Goal: Complete application form: Complete application form

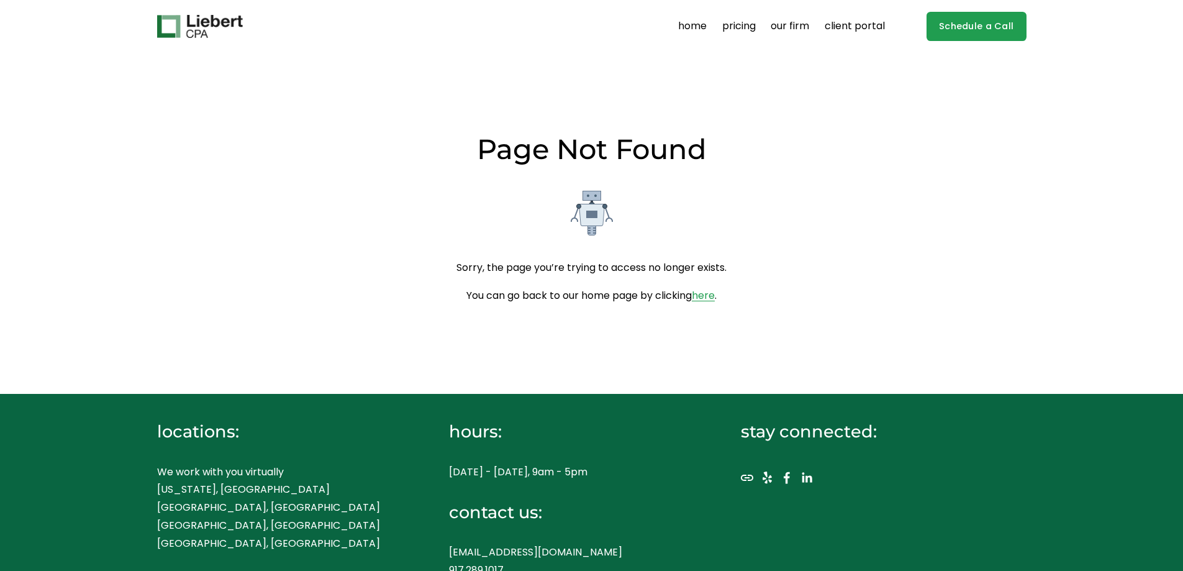
click at [180, 24] on img at bounding box center [200, 27] width 86 height 24
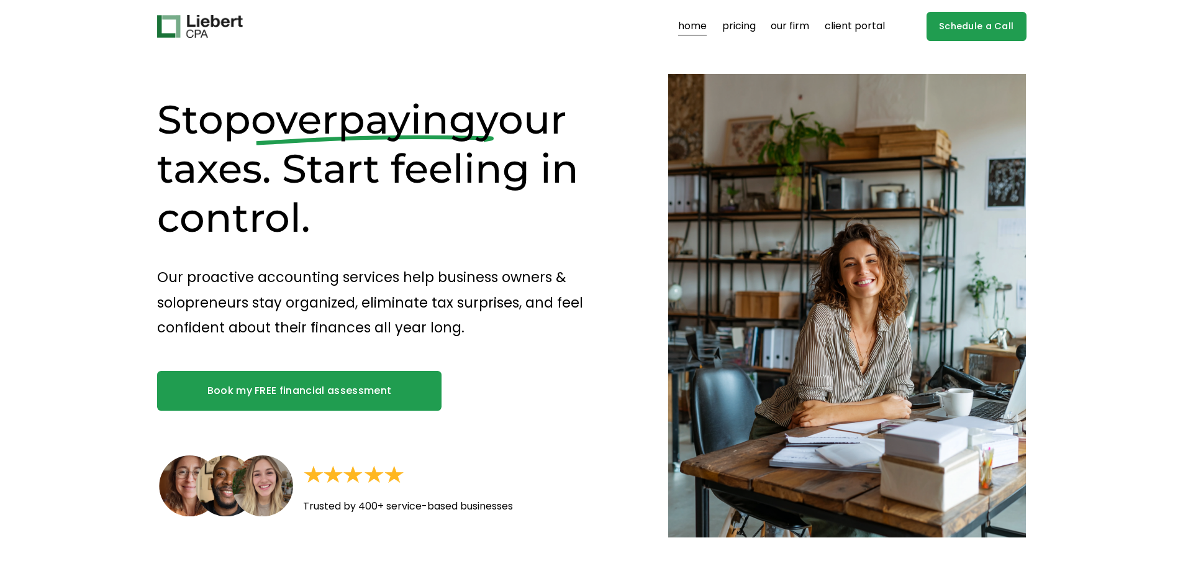
click at [339, 394] on link "Book my FREE financial assessment" at bounding box center [299, 391] width 285 height 40
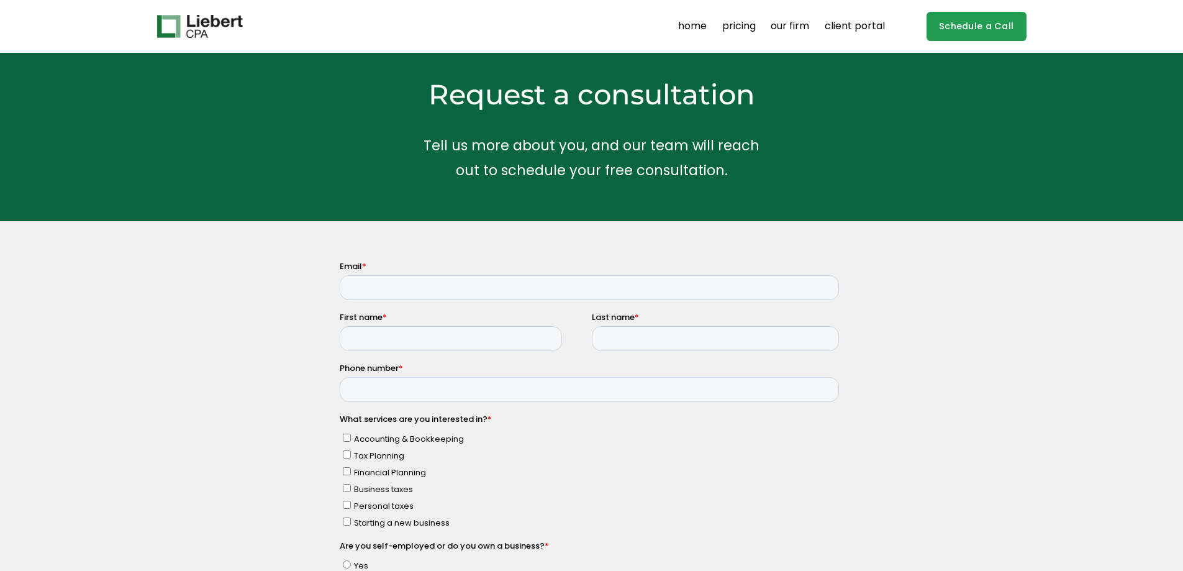
scroll to position [62, 0]
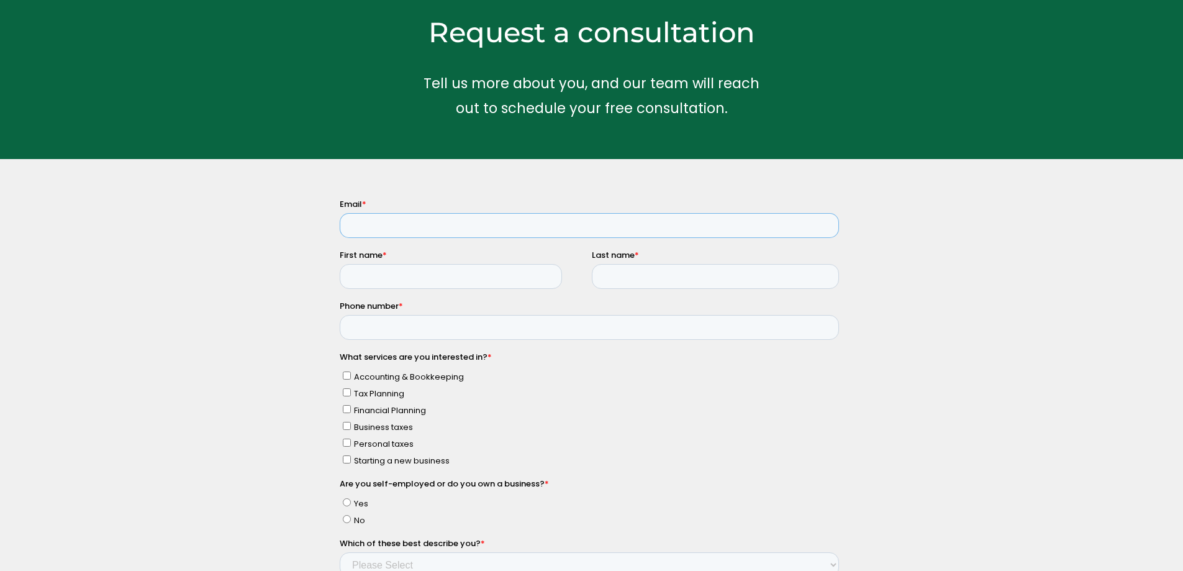
click at [381, 226] on input "Email *" at bounding box center [588, 224] width 499 height 25
type input "[PERSON_NAME][EMAIL_ADDRESS][PERSON_NAME][DOMAIN_NAME]"
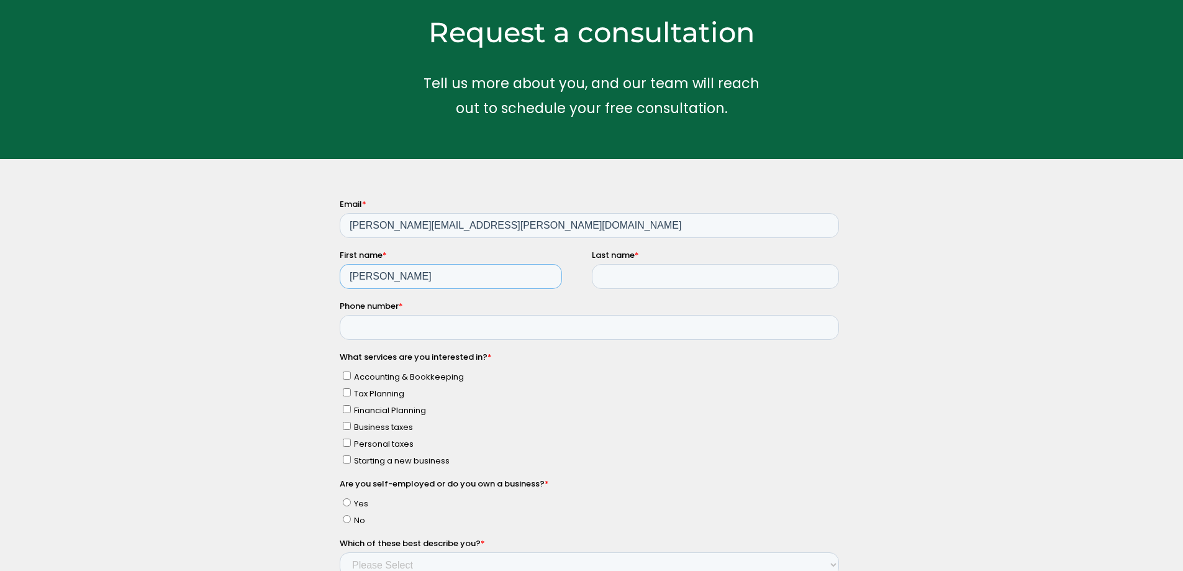
type input "Loren"
type input "Harman"
type input "3033058298"
click at [349, 371] on input "Accounting & Bookkeeping" at bounding box center [346, 375] width 8 height 8
checkbox input "true"
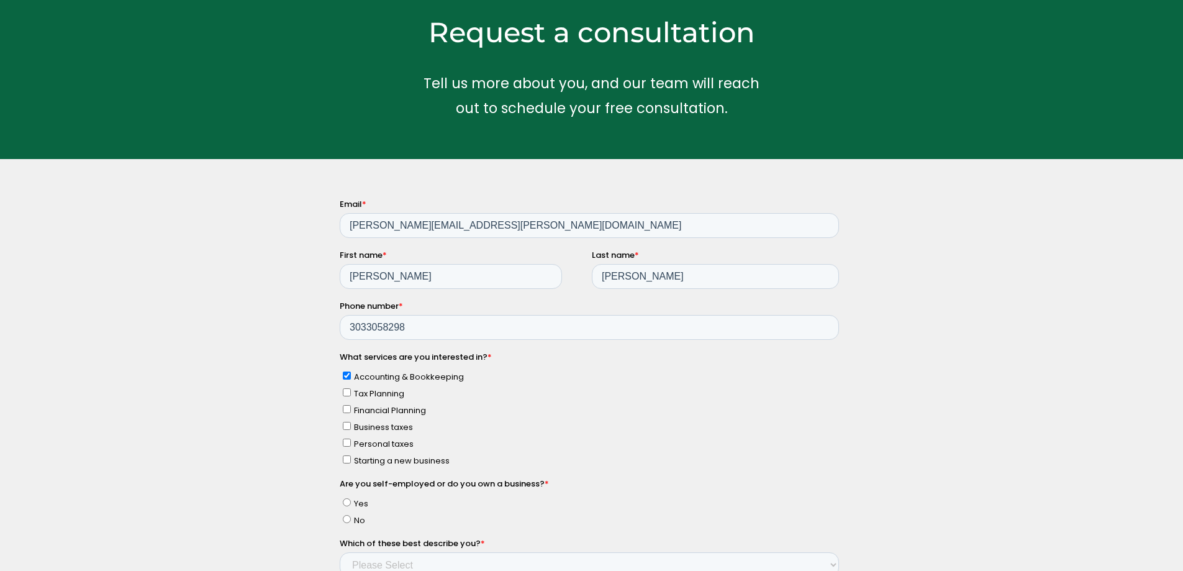
click at [348, 386] on label "Tax Planning" at bounding box center [590, 392] width 496 height 13
click at [348, 388] on input "Tax Planning" at bounding box center [346, 392] width 8 height 8
checkbox input "true"
drag, startPoint x: 343, startPoint y: 444, endPoint x: 660, endPoint y: 648, distance: 376.6
click at [343, 444] on input "Personal taxes" at bounding box center [346, 442] width 8 height 8
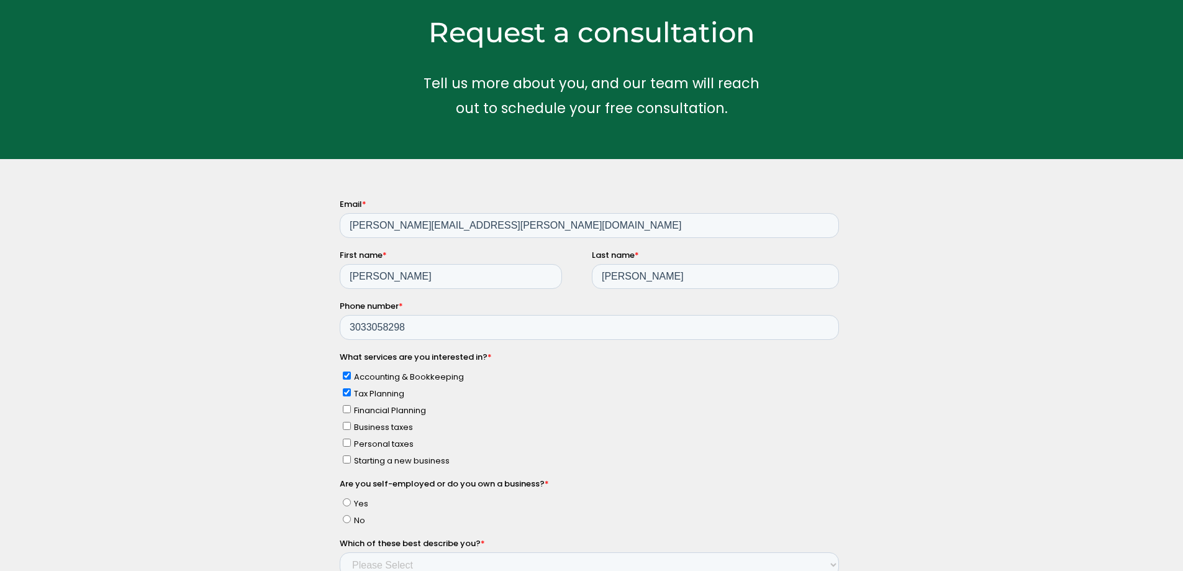
checkbox input "true"
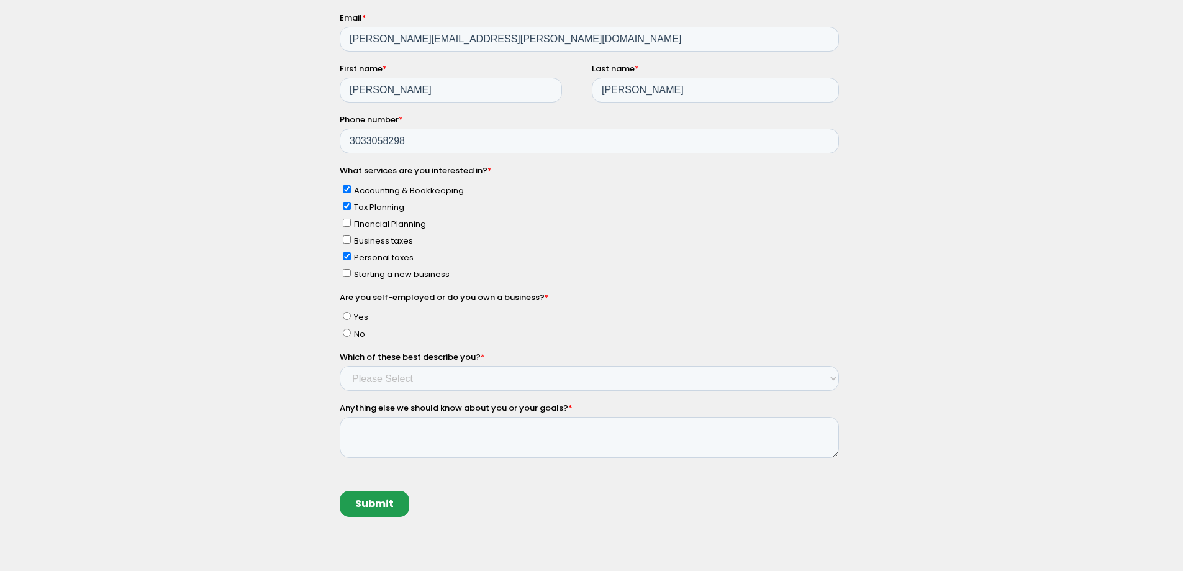
click at [346, 329] on input "No" at bounding box center [346, 332] width 8 height 8
radio input "true"
click at [389, 391] on fieldset "Which of these best describe you? * Please Select Income < $100k Income between…" at bounding box center [591, 375] width 504 height 51
click at [390, 386] on select "Please Select Income < $100k Income between $100k-$250k Income between $250k-$5…" at bounding box center [588, 377] width 499 height 25
select select "Income $1M+"
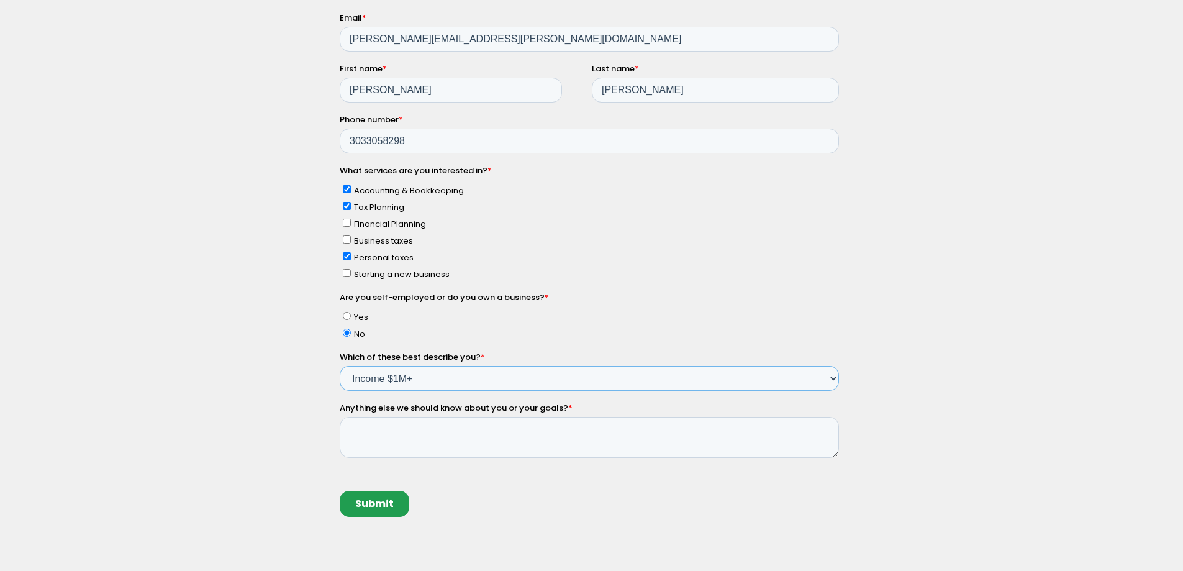
click at [339, 365] on select "Please Select Income < $100k Income between $100k-$250k Income between $250k-$5…" at bounding box center [588, 377] width 499 height 25
click at [407, 432] on textarea "Anything else we should know about you or your goals? *" at bounding box center [588, 436] width 499 height 41
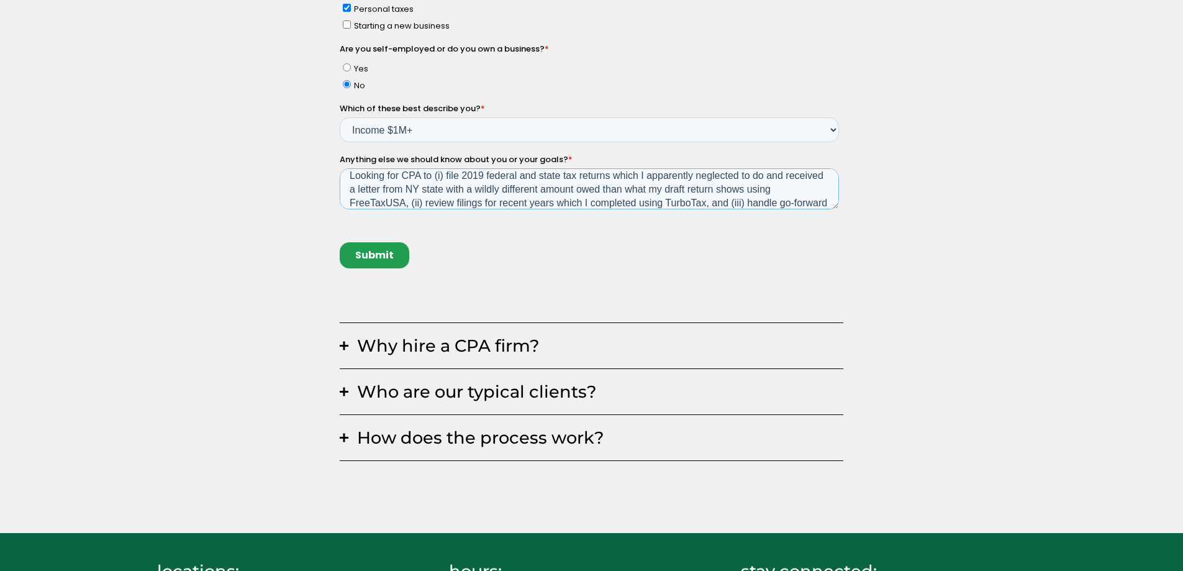
scroll to position [20, 0]
type textarea "Looking for CPA to (i) file 2019 federal and state tax returns which I apparent…"
click at [379, 257] on input "Submit" at bounding box center [374, 255] width 70 height 26
